Goal: Use online tool/utility: Utilize a website feature to perform a specific function

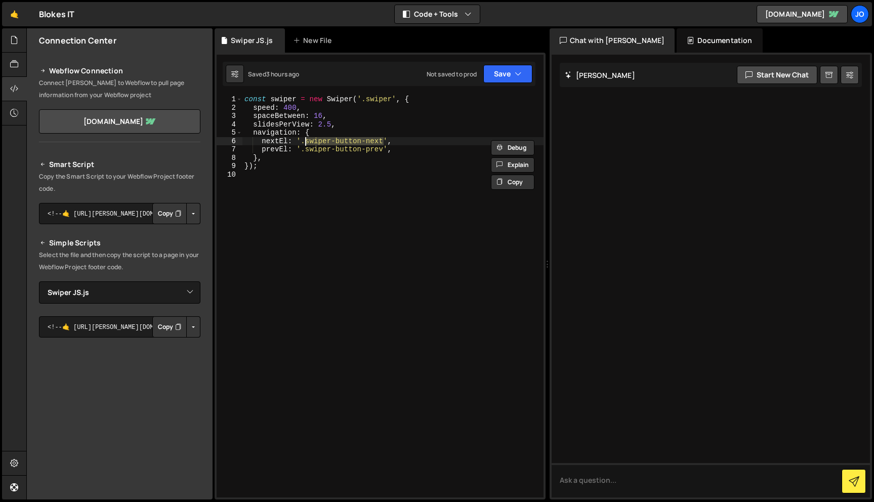
select select "47716"
click at [400, 153] on div "const swiper = new Swiper ( '.swiper' , { speed : 400 , spaceBetween : 16 , sli…" at bounding box center [392, 304] width 301 height 419
type textarea "prevEl: '.swiper-button-prev',"
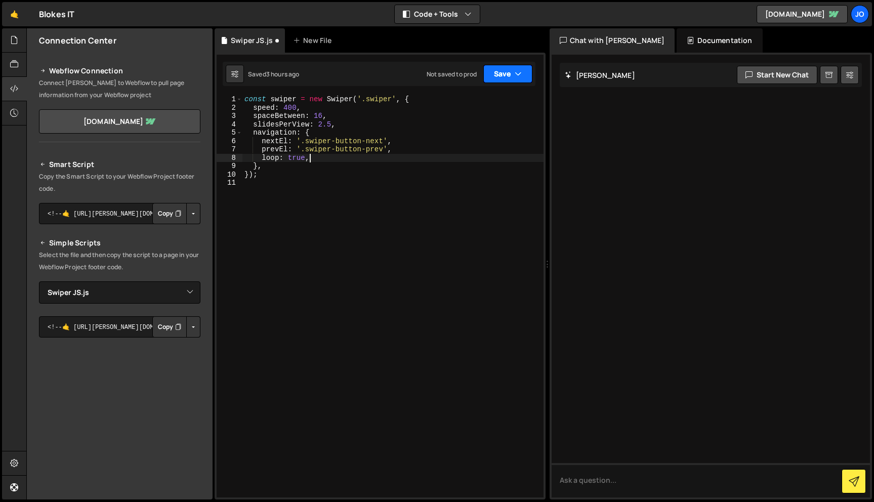
type textarea "loop: true,"
click at [525, 74] on button "Save" at bounding box center [507, 74] width 49 height 18
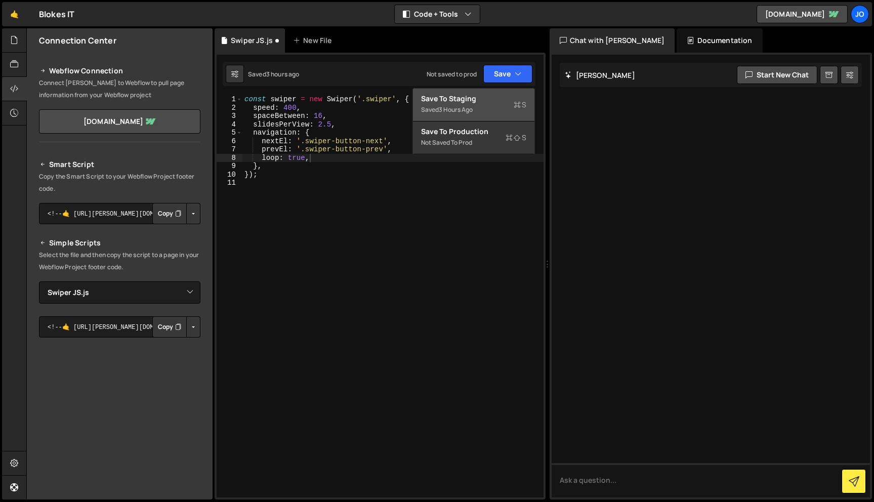
click at [506, 104] on div "Saved 3 hours ago" at bounding box center [473, 110] width 105 height 12
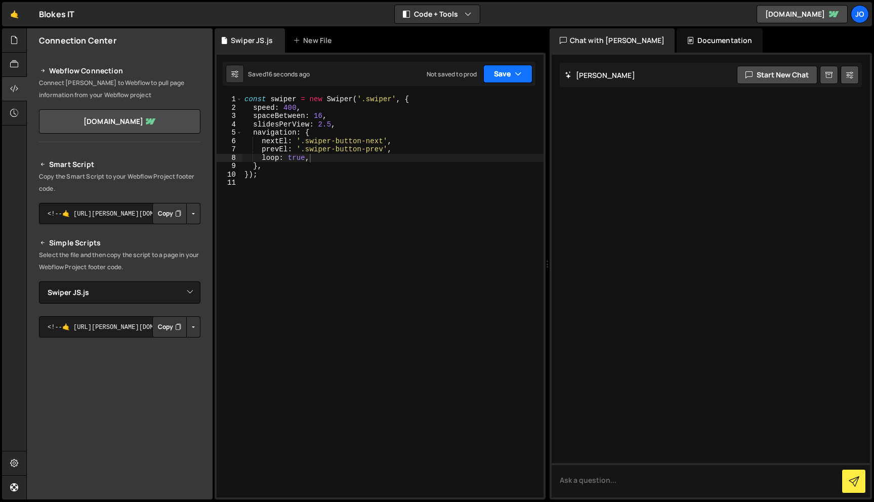
click at [524, 71] on button "Save" at bounding box center [507, 74] width 49 height 18
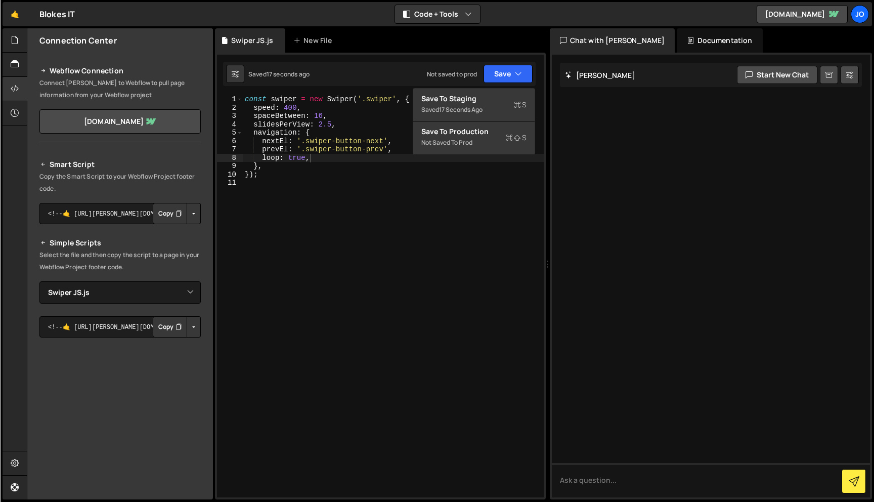
scroll to position [0, 0]
click at [450, 258] on div "const swiper = new Swiper ( '.swiper' , { speed : 400 , spaceBetween : 16 , sli…" at bounding box center [392, 304] width 301 height 419
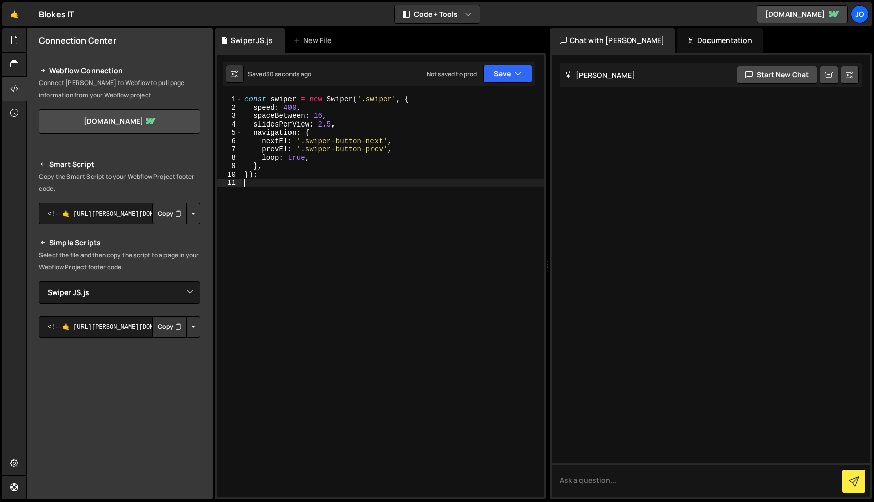
click at [340, 123] on div "const swiper = new Swiper ( '.swiper' , { speed : 400 , spaceBetween : 16 , sli…" at bounding box center [392, 304] width 301 height 419
type textarea "slidesPerView: 2.5,"
click at [521, 74] on icon "button" at bounding box center [518, 74] width 7 height 10
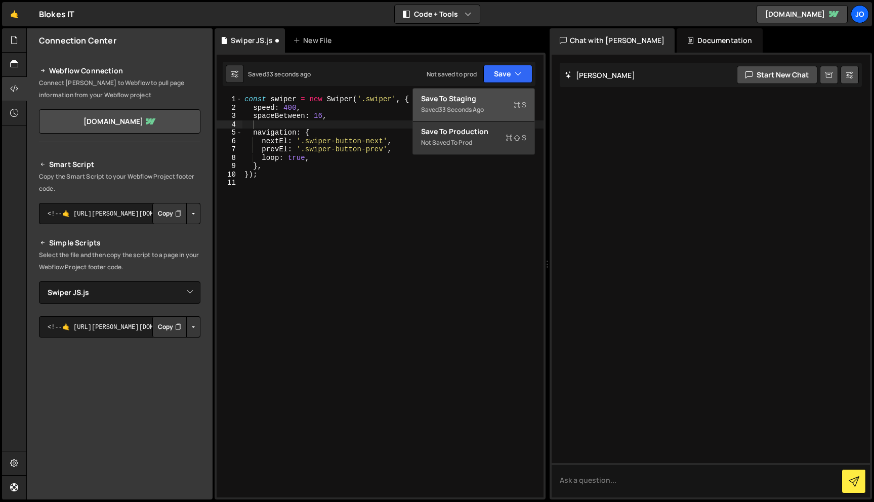
click at [482, 99] on div "Save to Staging S" at bounding box center [473, 99] width 105 height 10
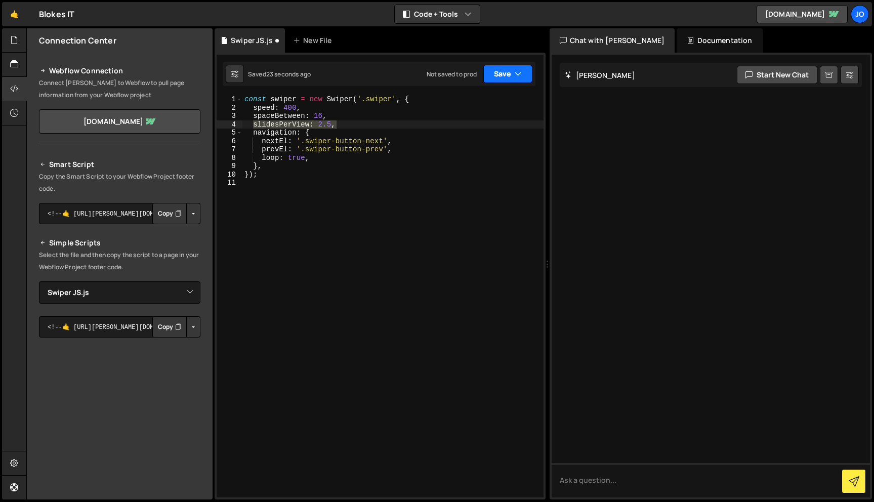
click at [521, 75] on icon "button" at bounding box center [518, 74] width 7 height 10
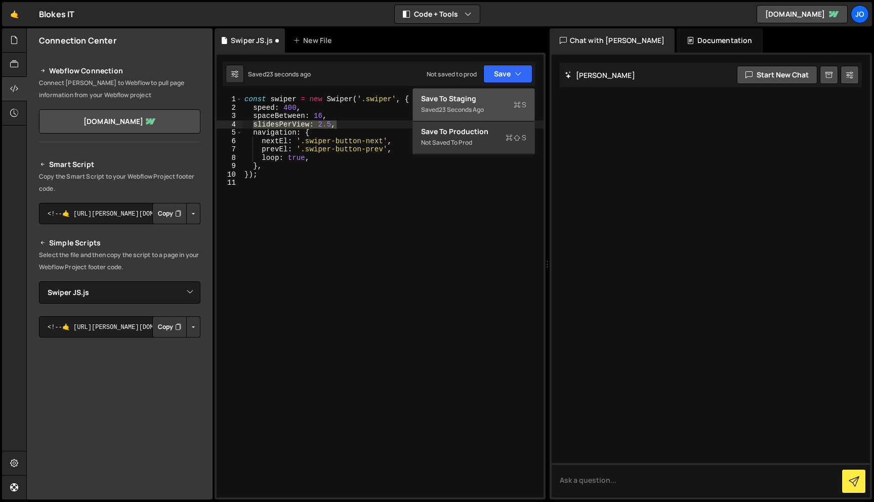
click at [513, 99] on div "Save to Staging S" at bounding box center [473, 99] width 105 height 10
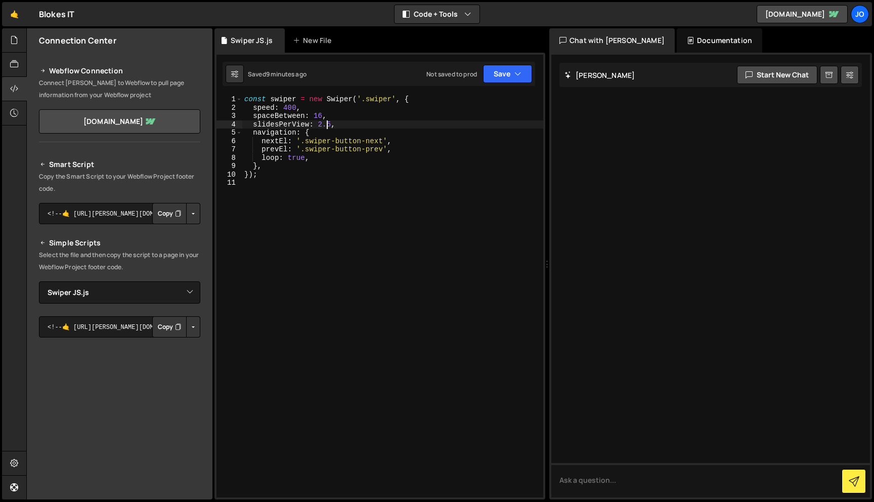
click at [326, 122] on div "const swiper = new Swiper ( '.swiper' , { speed : 400 , spaceBetween : 16 , sli…" at bounding box center [392, 304] width 301 height 419
type textarea "slidesPerView: 2,"
click at [516, 79] on button "Save" at bounding box center [507, 74] width 49 height 18
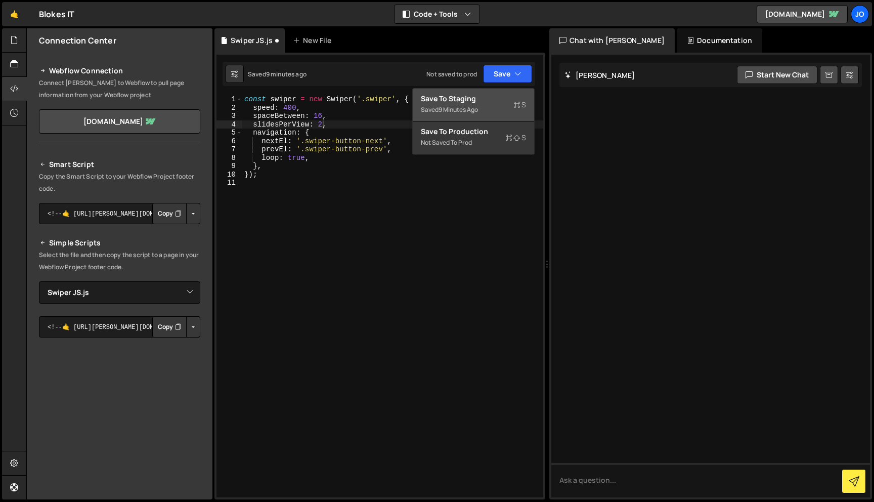
click at [511, 107] on div "Saved 9 minutes ago" at bounding box center [473, 110] width 105 height 12
